Goal: Complete application form: Complete application form

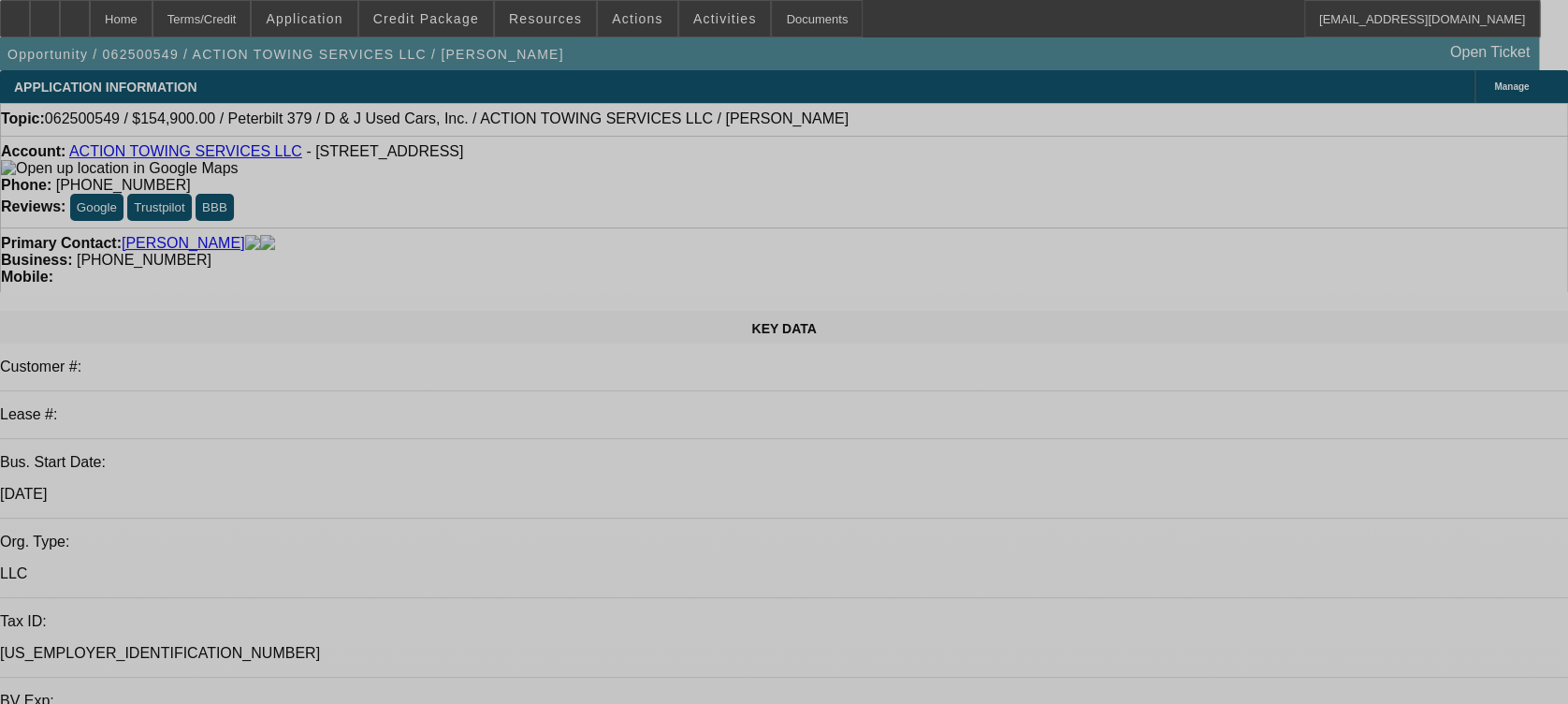
select select "0"
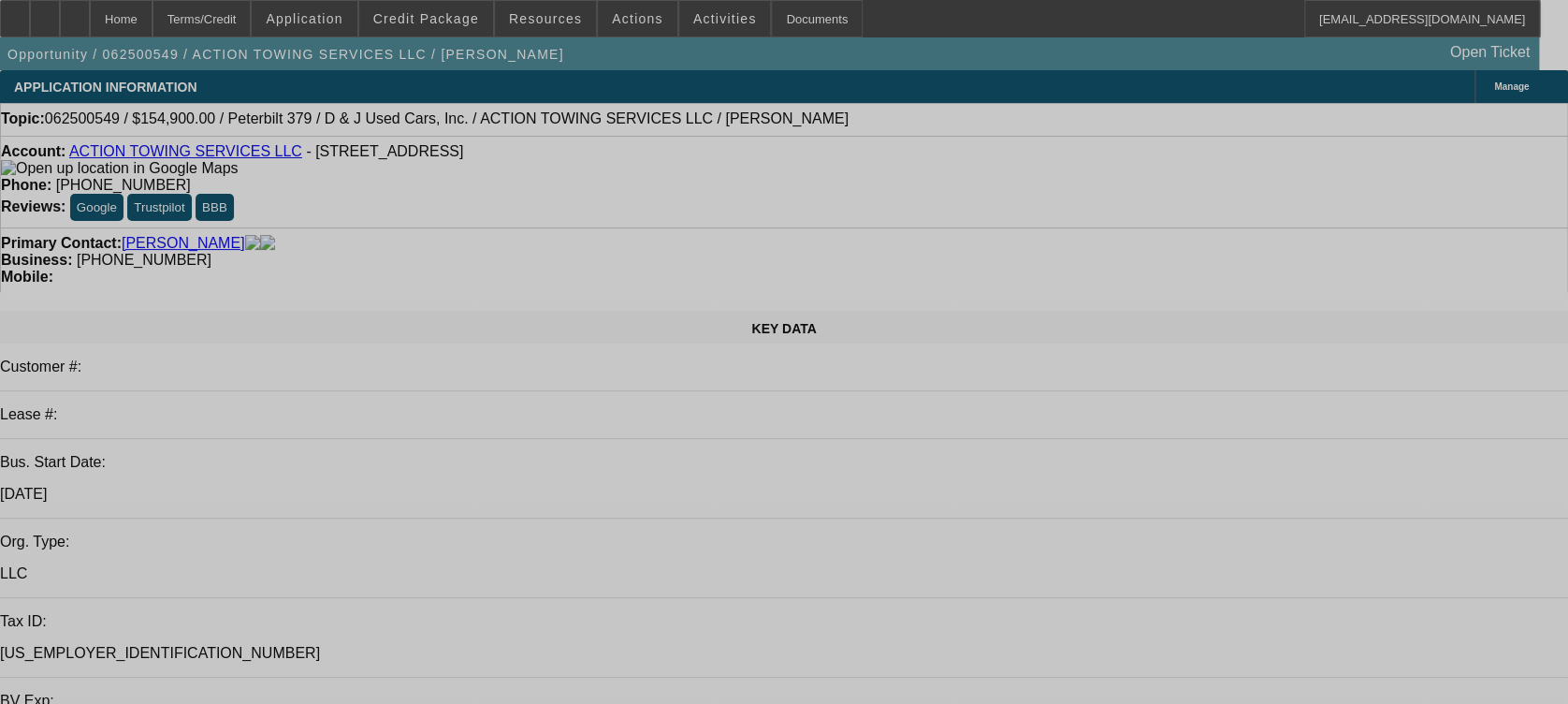
select select "0.15"
select select "0"
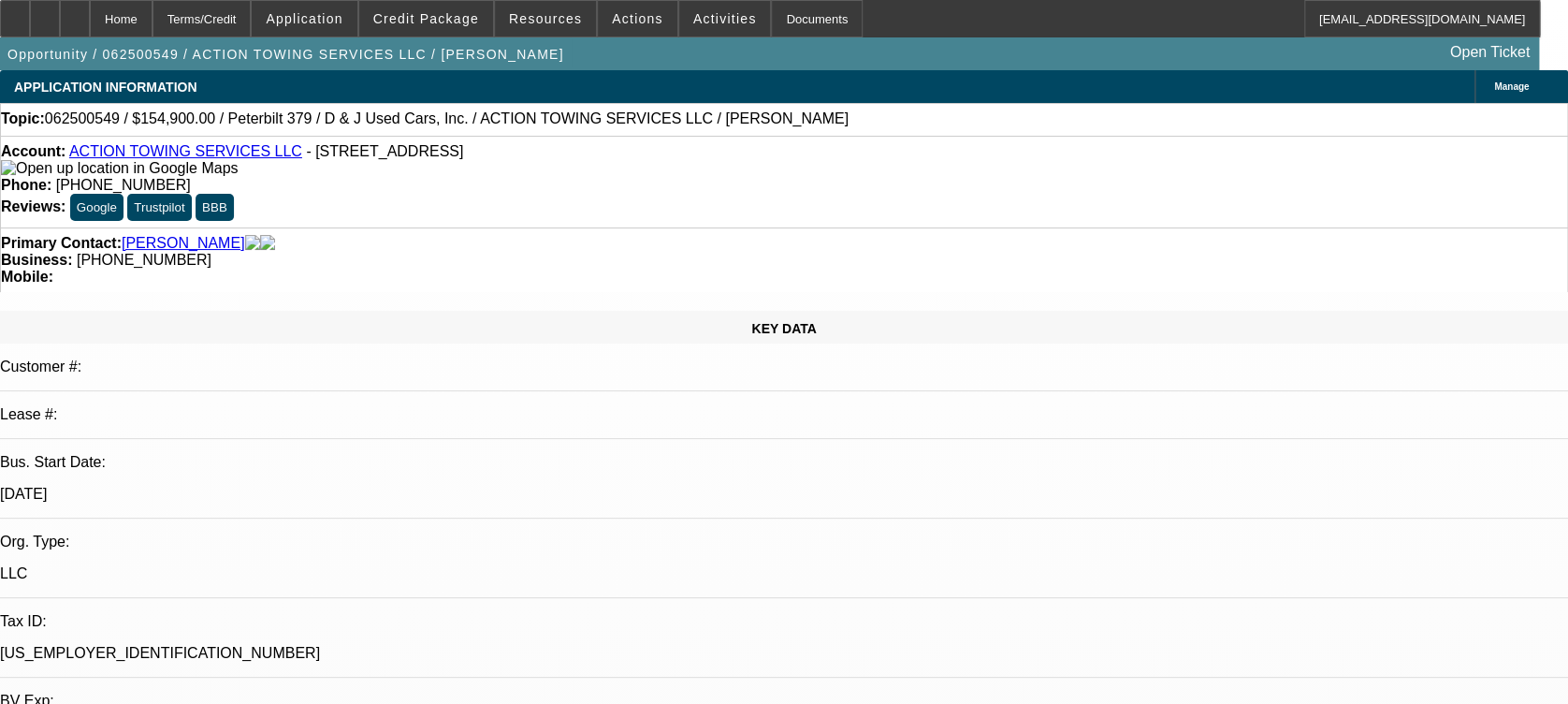
select select "0"
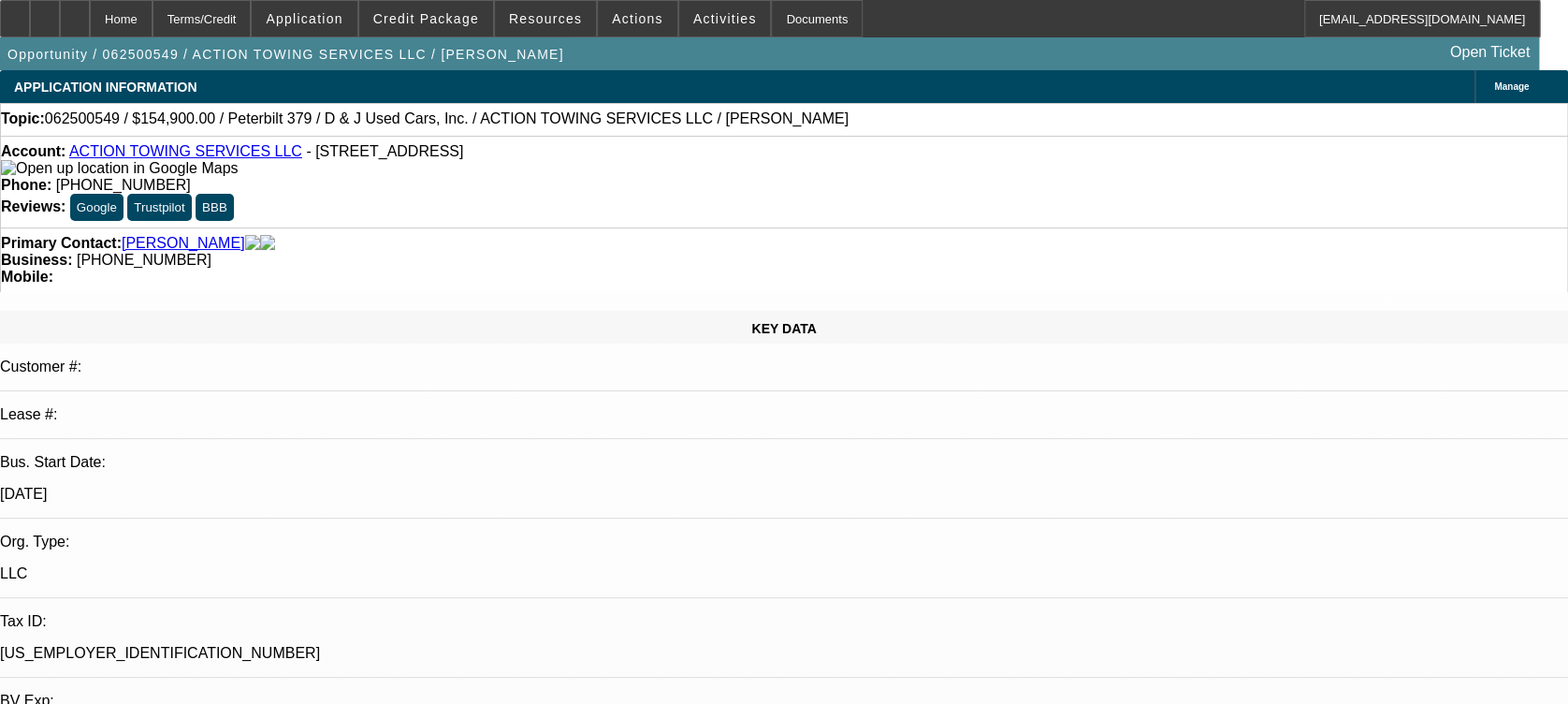
select select "1"
select select "6"
select select "1"
select select "2"
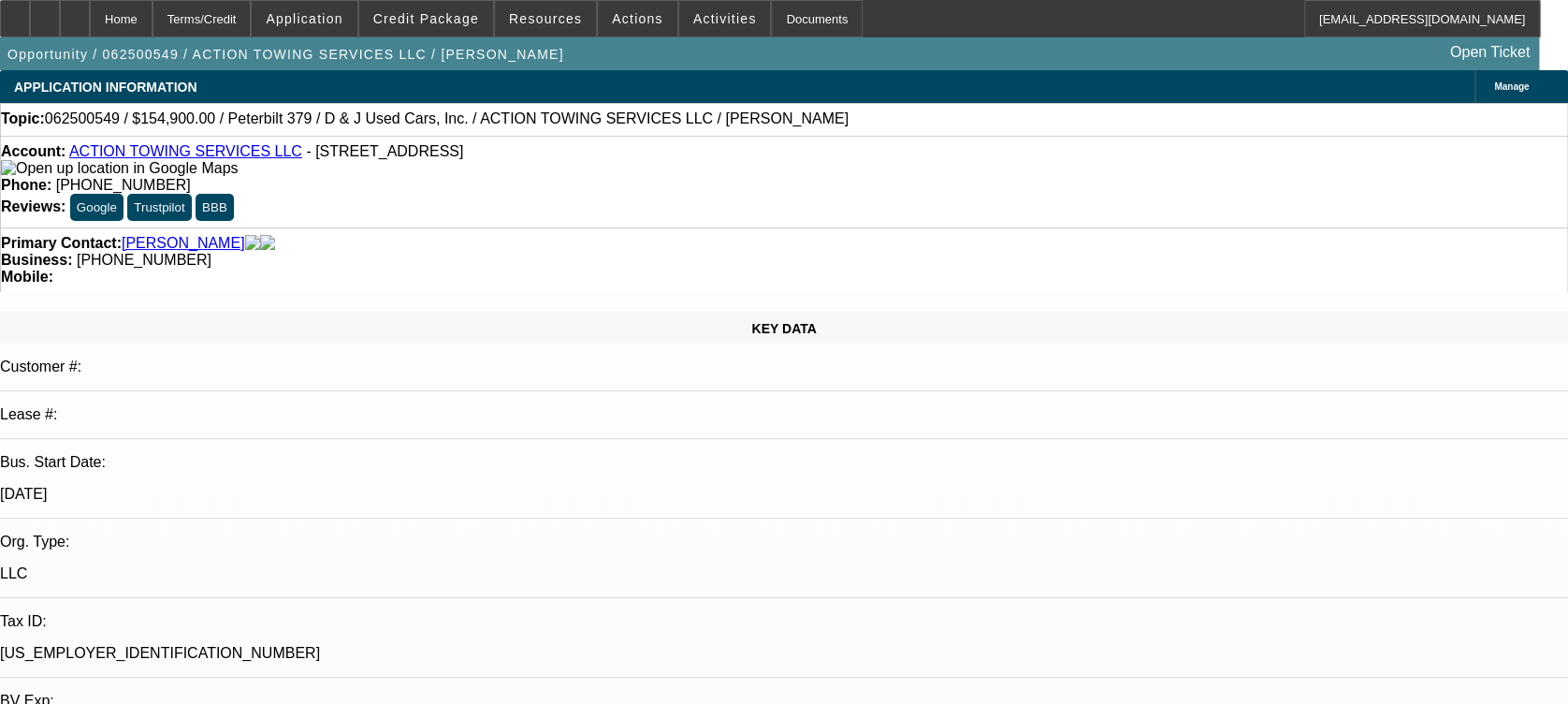
select select "16"
select select "1"
select select "2"
select select "6"
select select "1"
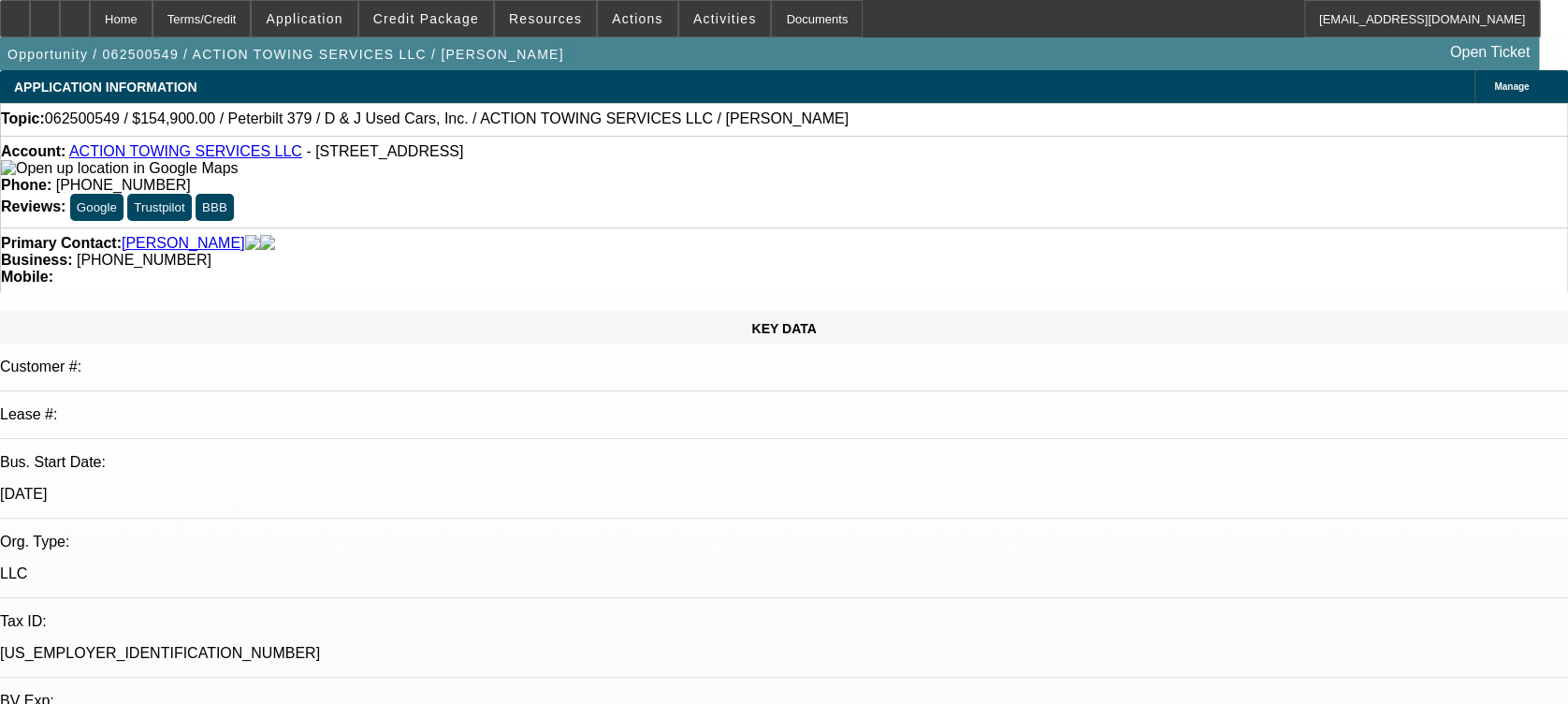
select select "1"
select select "6"
drag, startPoint x: 1501, startPoint y: 466, endPoint x: 1399, endPoint y: 310, distance: 186.4
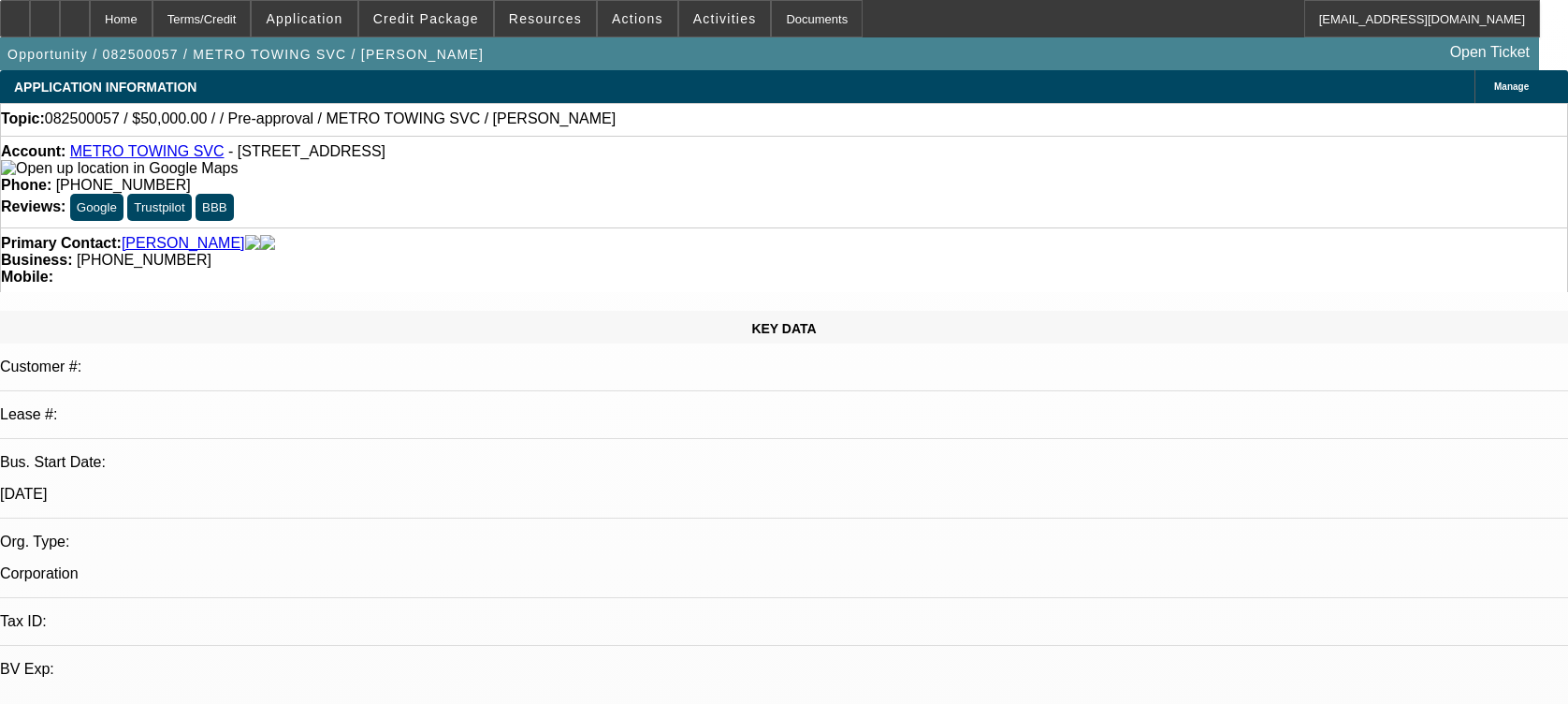
select select "0"
select select "2"
select select "0.1"
select select "4"
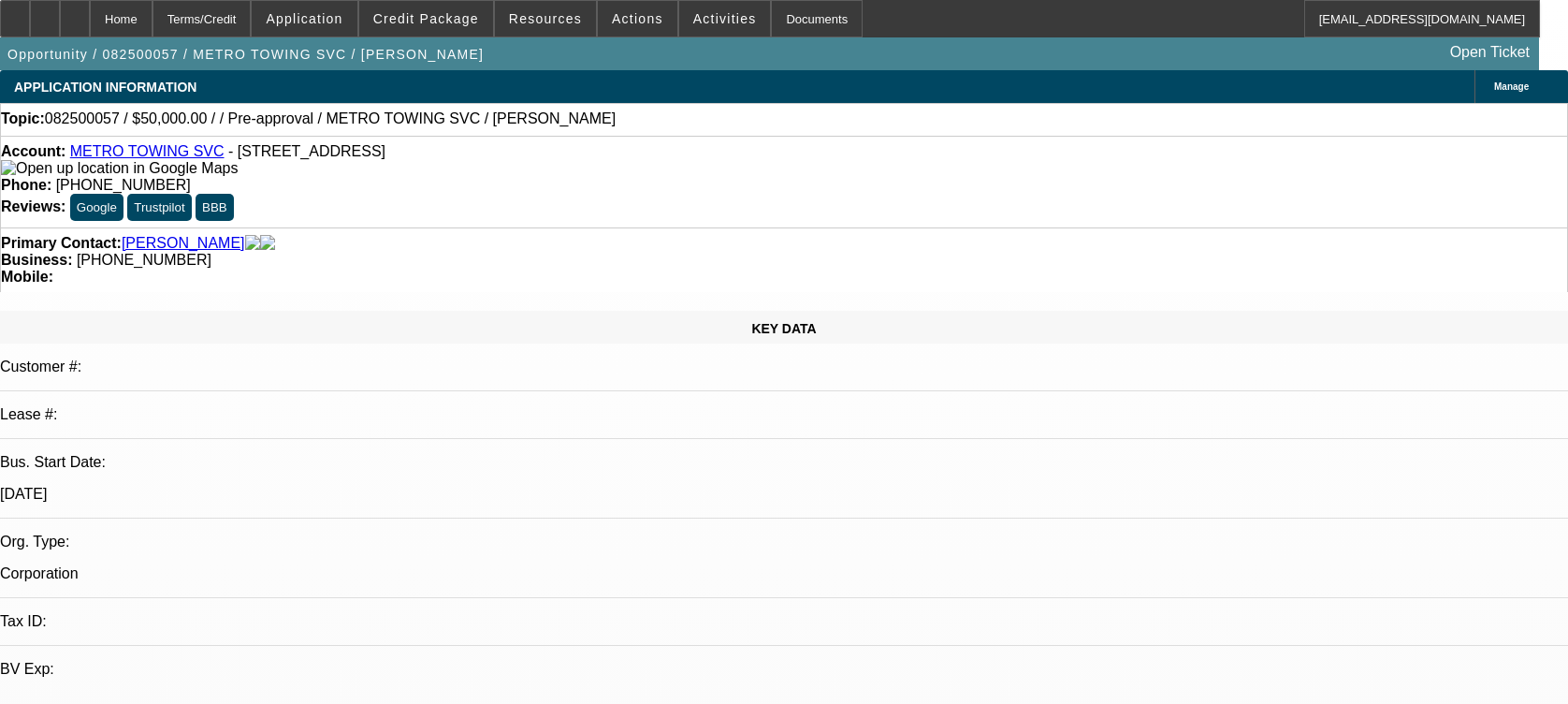
scroll to position [31, 0]
